Goal: Information Seeking & Learning: Find specific fact

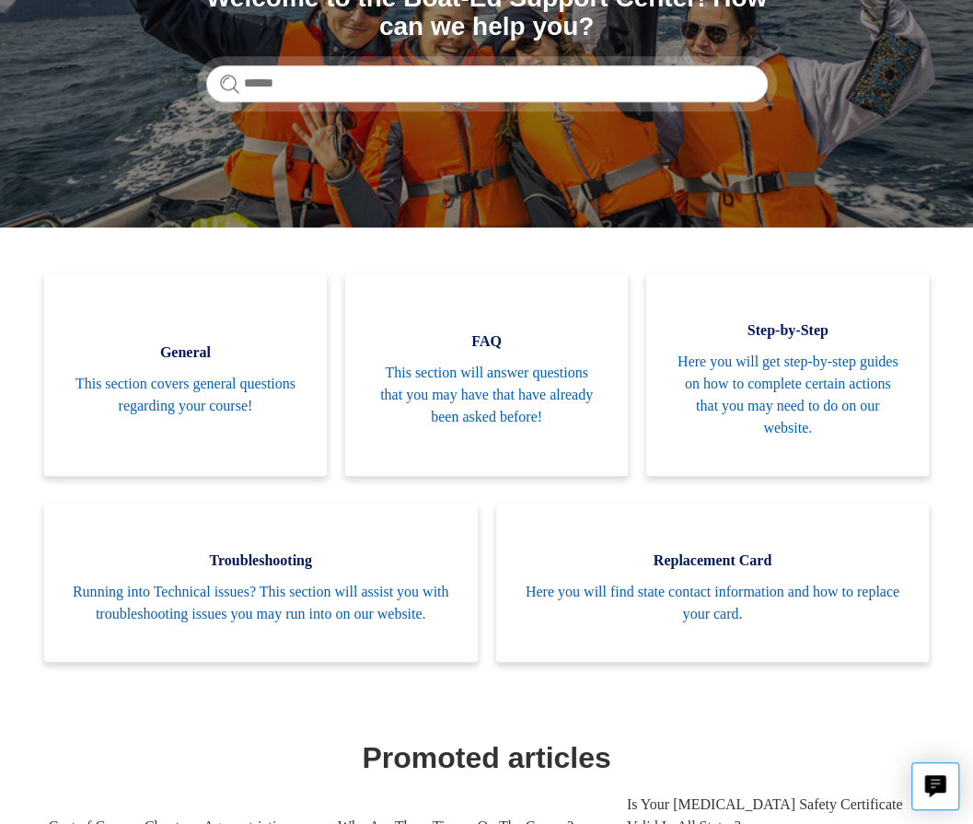
scroll to position [501, 0]
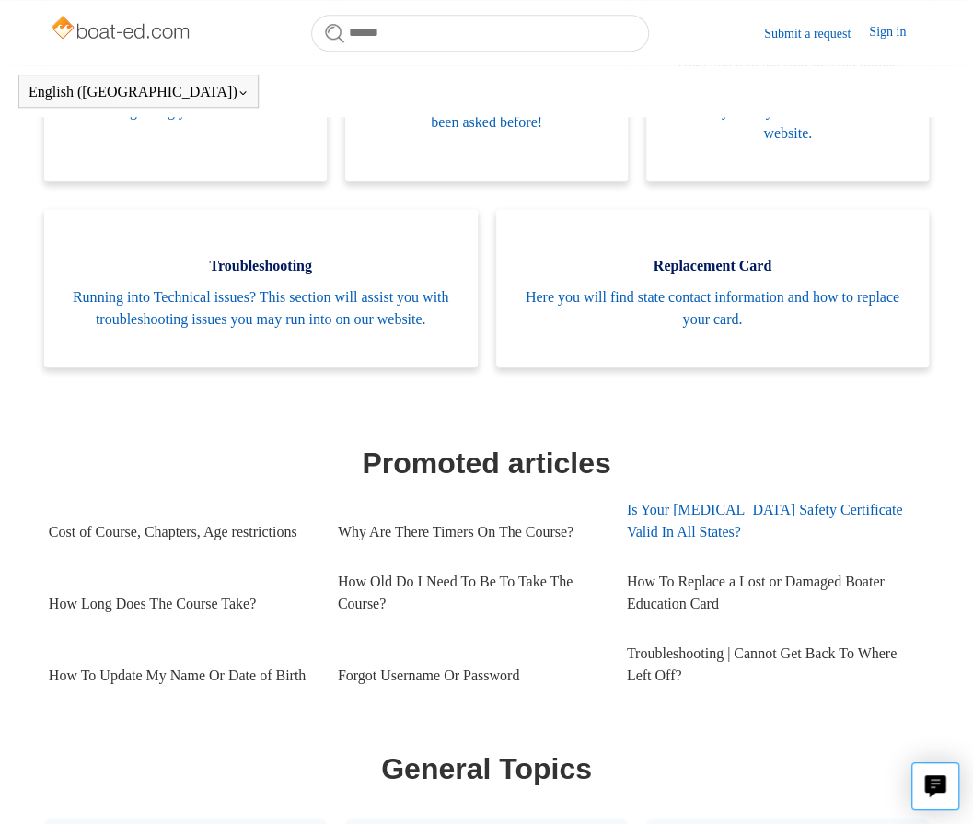
click at [676, 553] on link "Is Your [MEDICAL_DATA] Safety Certificate Valid In All States?" at bounding box center [771, 521] width 289 height 72
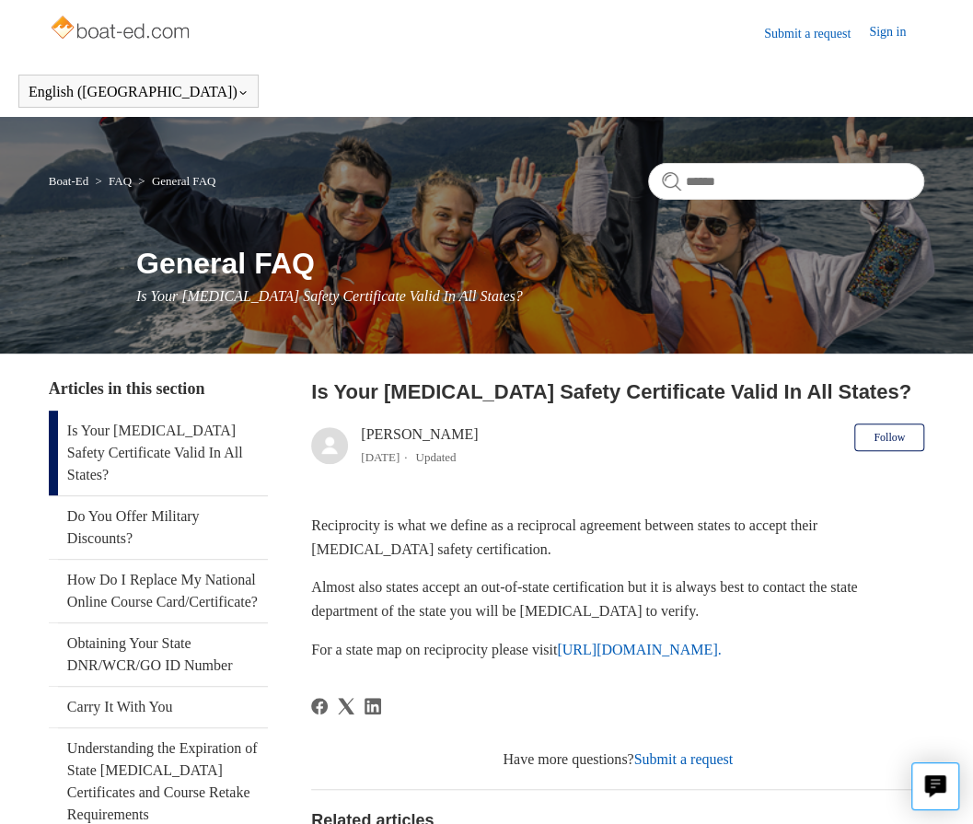
click at [571, 527] on p "Reciprocity is what we define as a reciprocal agreement between states to accep…" at bounding box center [617, 537] width 613 height 47
click at [554, 533] on p "Reciprocity is what we define as a reciprocal agreement between states to accep…" at bounding box center [617, 537] width 613 height 47
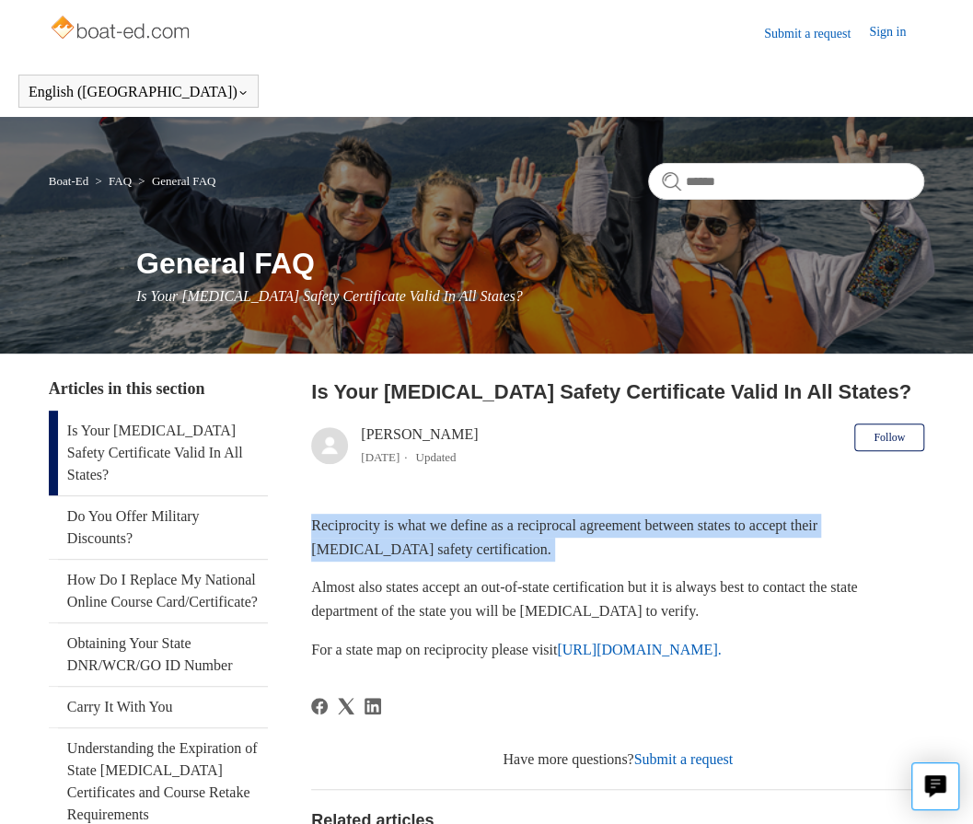
click at [554, 533] on p "Reciprocity is what we define as a reciprocal agreement between states to accep…" at bounding box center [617, 537] width 613 height 47
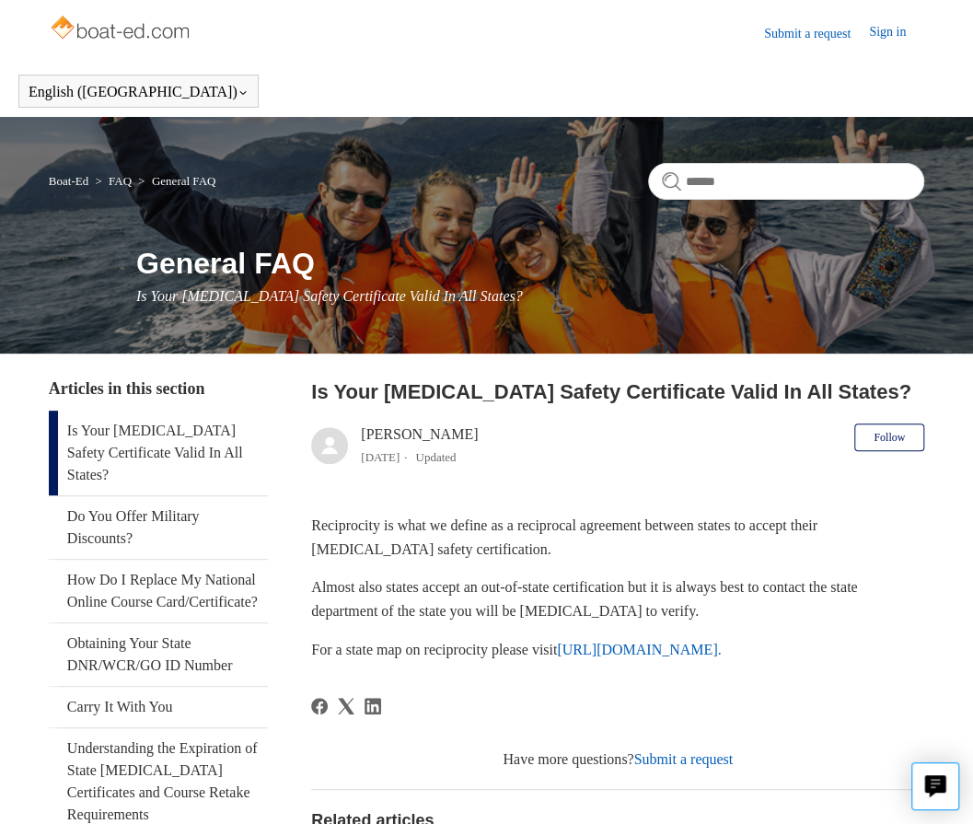
click at [573, 590] on p "Almost also states accept an out-of-state certification but it is always best t…" at bounding box center [617, 598] width 613 height 47
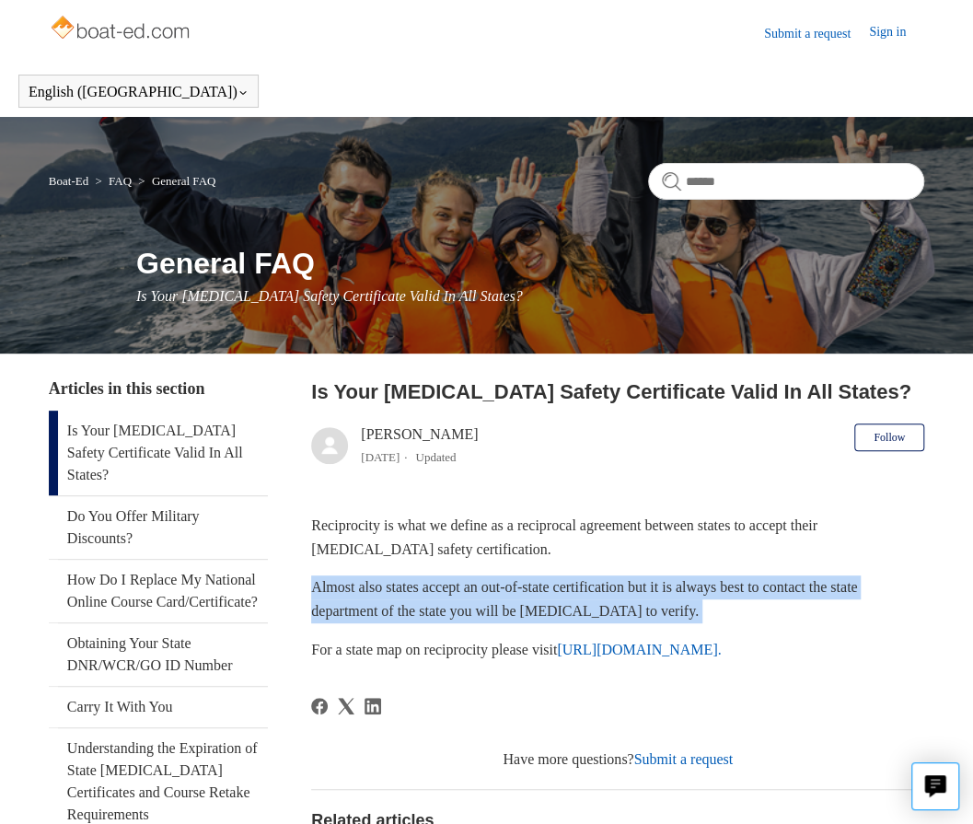
click at [573, 590] on p "Almost also states accept an out-of-state certification but it is always best t…" at bounding box center [617, 598] width 613 height 47
click at [565, 595] on p "Almost also states accept an out-of-state certification but it is always best t…" at bounding box center [617, 598] width 613 height 47
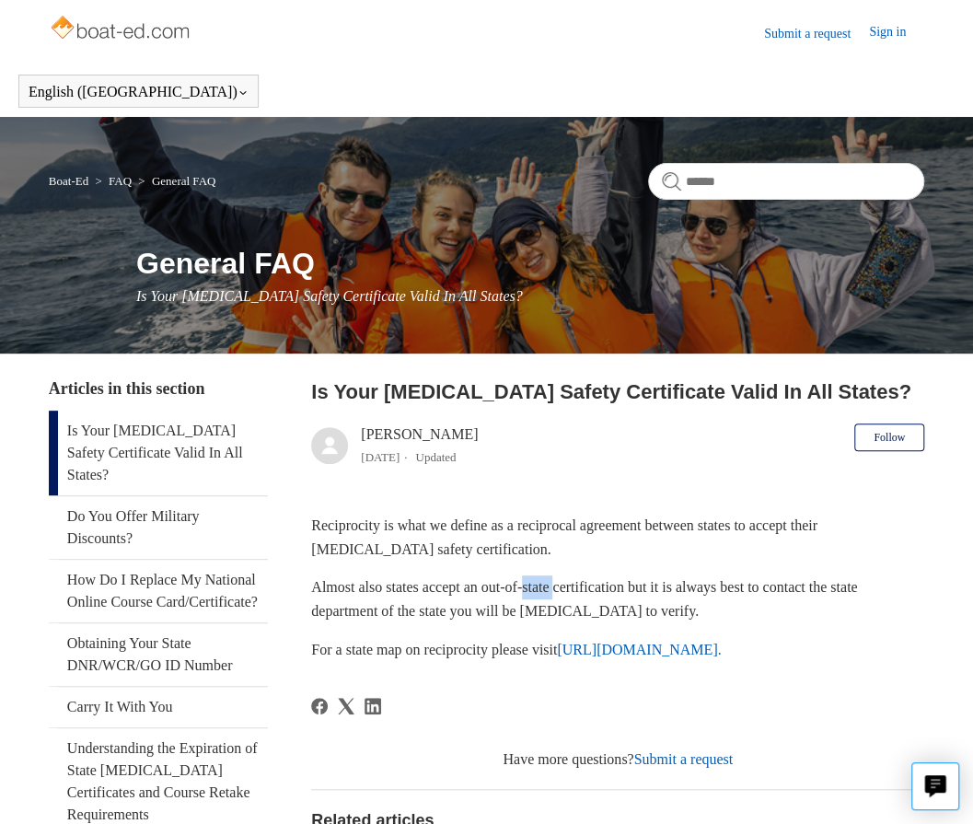
click at [565, 595] on p "Almost also states accept an out-of-state certification but it is always best t…" at bounding box center [617, 598] width 613 height 47
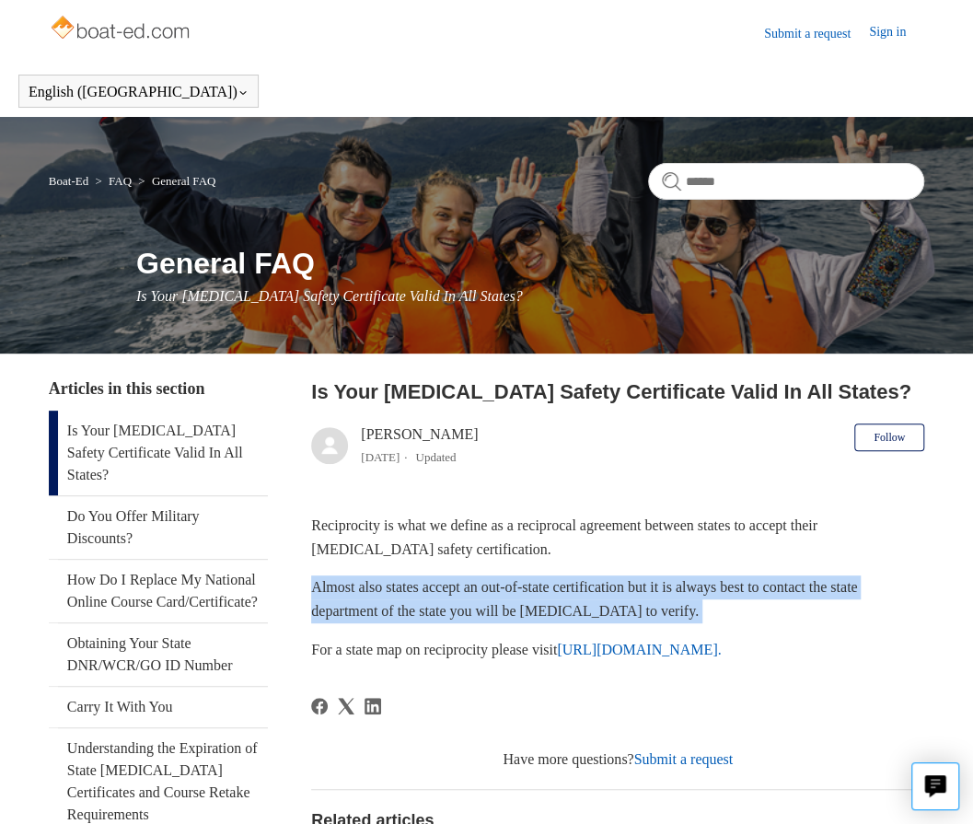
click at [565, 595] on p "Almost also states accept an out-of-state certification but it is always best t…" at bounding box center [617, 598] width 613 height 47
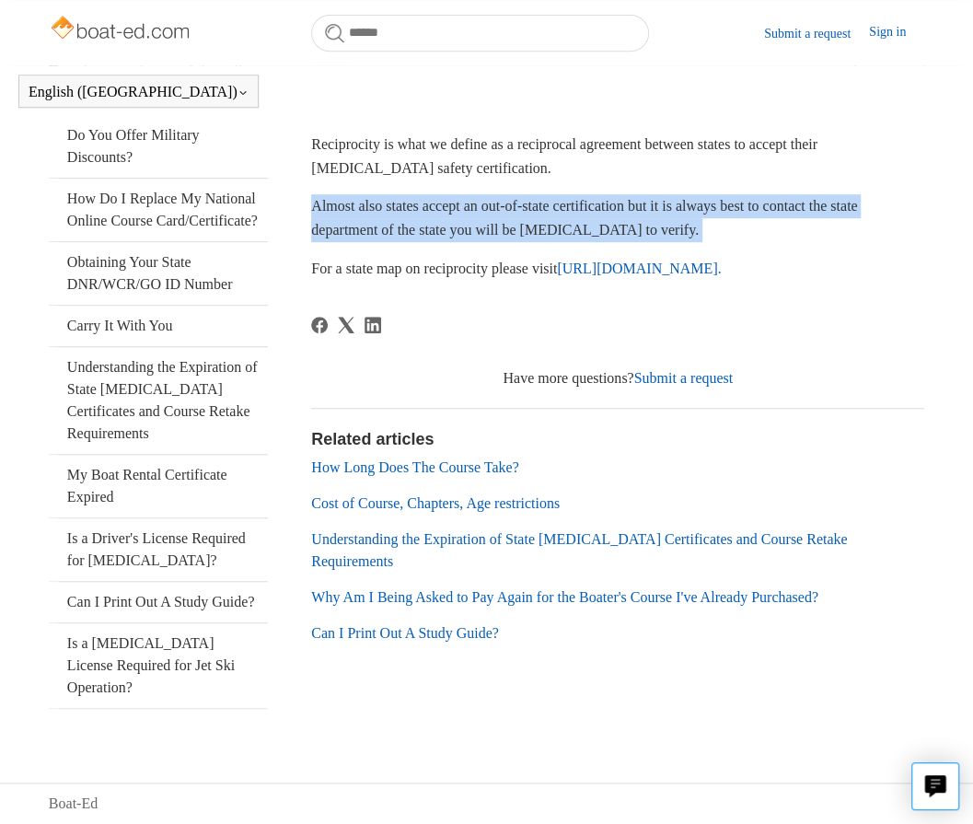
scroll to position [184, 0]
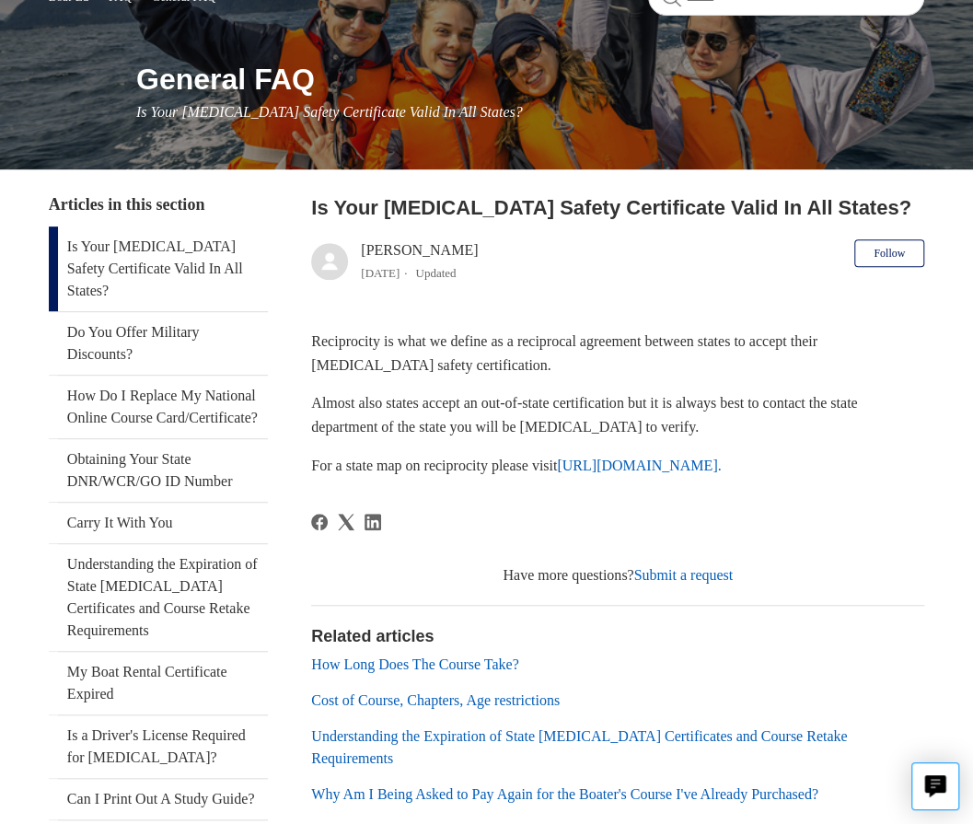
click at [567, 340] on p "Reciprocity is what we define as a reciprocal agreement between states to accep…" at bounding box center [617, 353] width 613 height 47
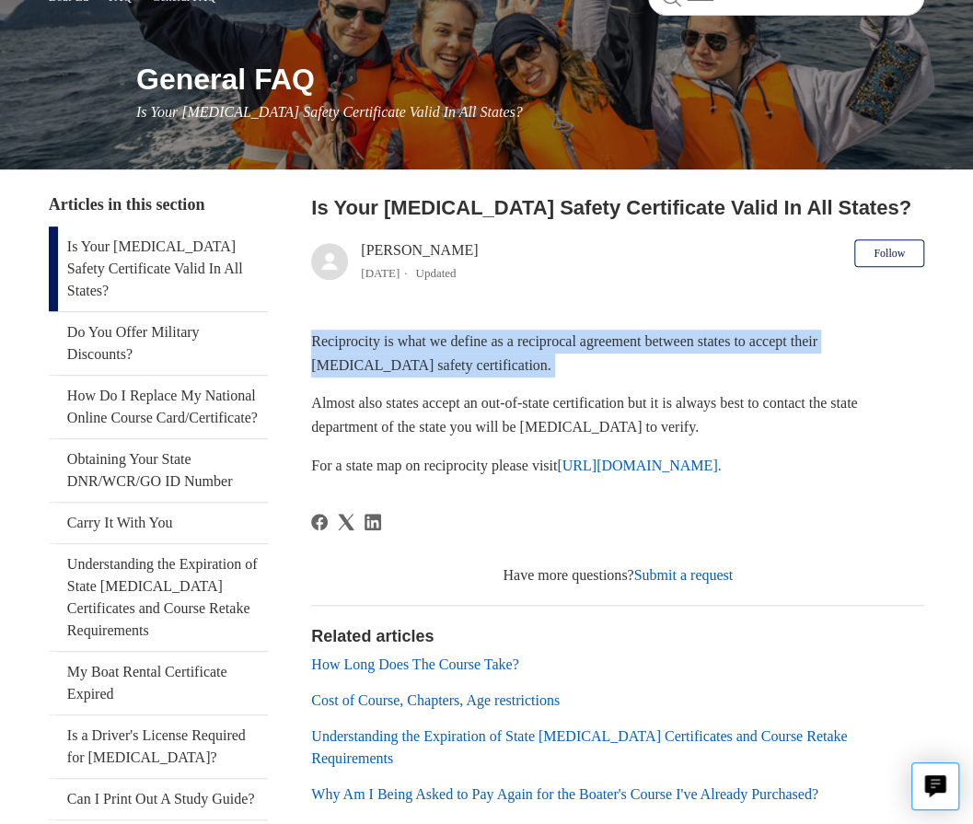
click at [567, 340] on p "Reciprocity is what we define as a reciprocal agreement between states to accep…" at bounding box center [617, 353] width 613 height 47
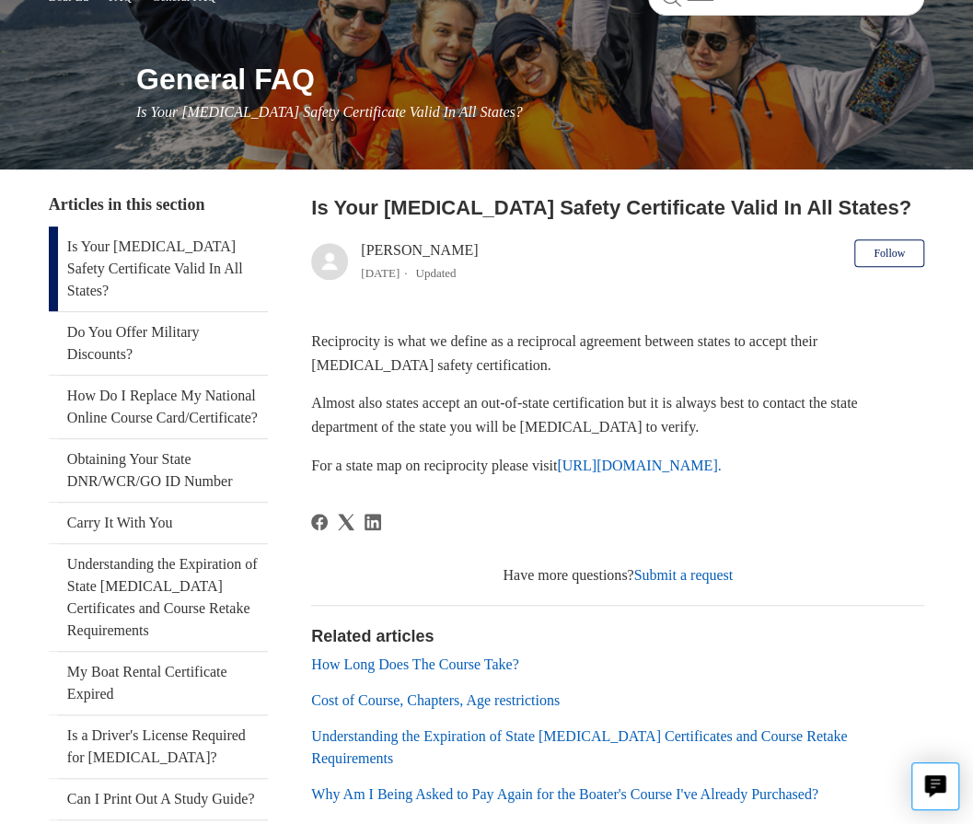
click at [554, 398] on p "Almost also states accept an out-of-state certification but it is always best t…" at bounding box center [617, 414] width 613 height 47
click at [554, 401] on p "Almost also states accept an out-of-state certification but it is always best t…" at bounding box center [617, 414] width 613 height 47
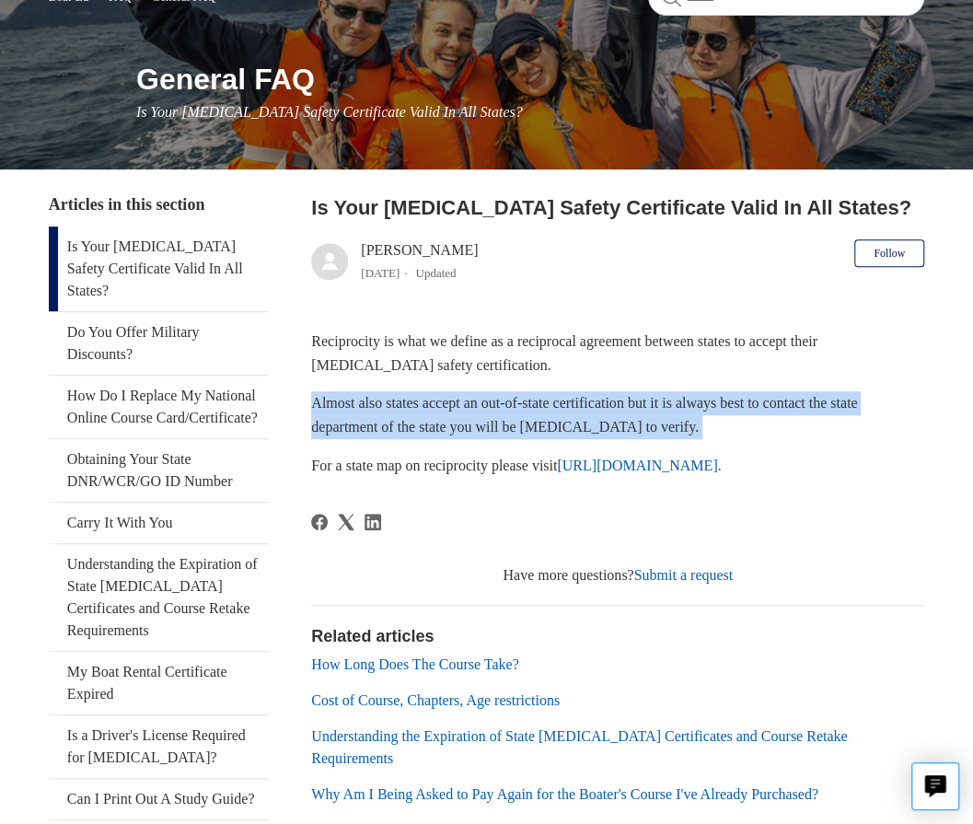
click at [554, 401] on p "Almost also states accept an out-of-state certification but it is always best t…" at bounding box center [617, 414] width 613 height 47
click at [553, 399] on p "Almost also states accept an out-of-state certification but it is always best t…" at bounding box center [617, 414] width 613 height 47
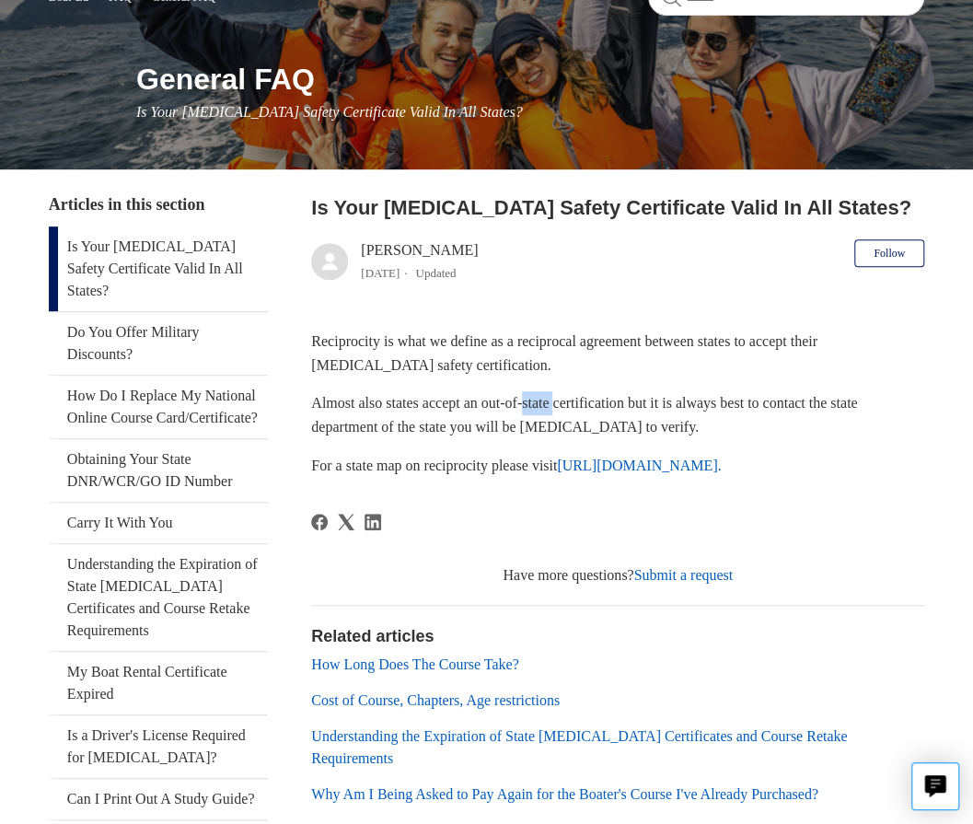
click at [553, 399] on p "Almost also states accept an out-of-state certification but it is always best t…" at bounding box center [617, 414] width 613 height 47
click at [692, 414] on p "Almost also states accept an out-of-state certification but it is always best t…" at bounding box center [617, 414] width 613 height 47
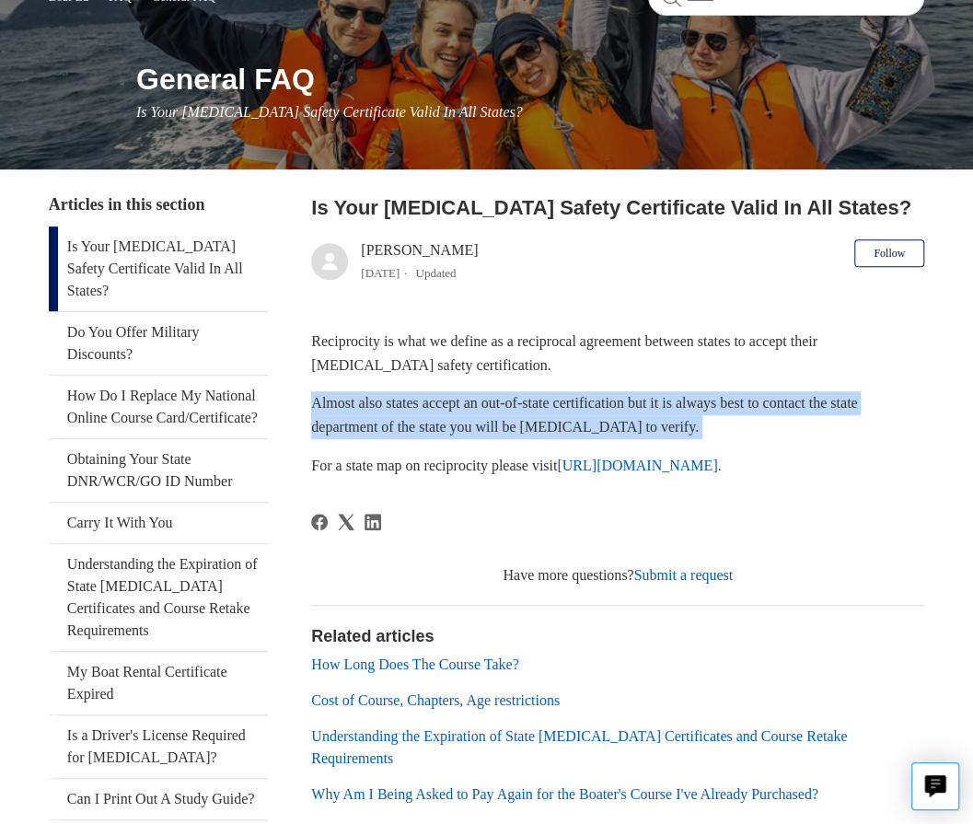
click at [692, 414] on p "Almost also states accept an out-of-state certification but it is always best t…" at bounding box center [617, 414] width 613 height 47
click at [557, 473] on link "https://www.nasbla.org/nasblamain/education/reciprocity." at bounding box center [639, 465] width 164 height 16
